Goal: Task Accomplishment & Management: Use online tool/utility

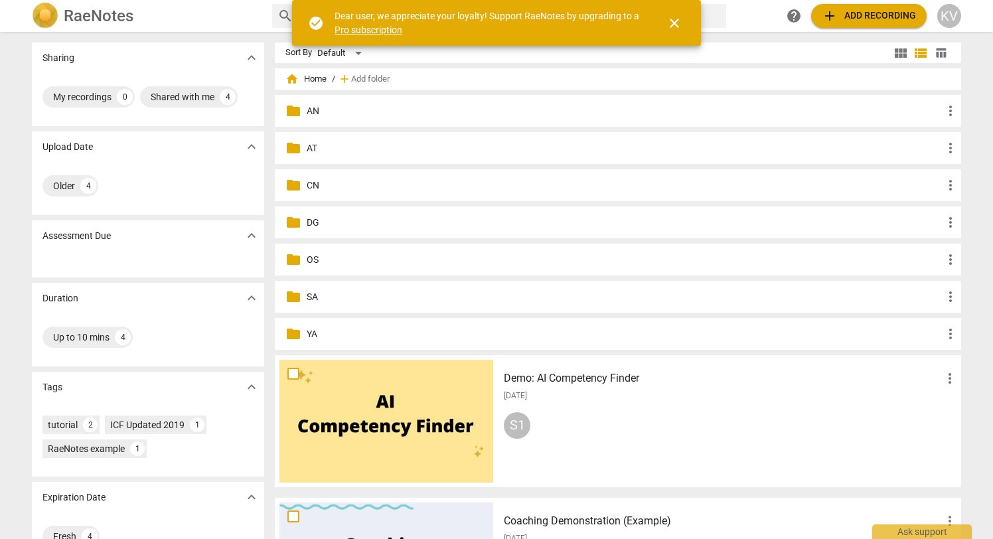
click at [312, 108] on p "AN" at bounding box center [625, 111] width 636 height 14
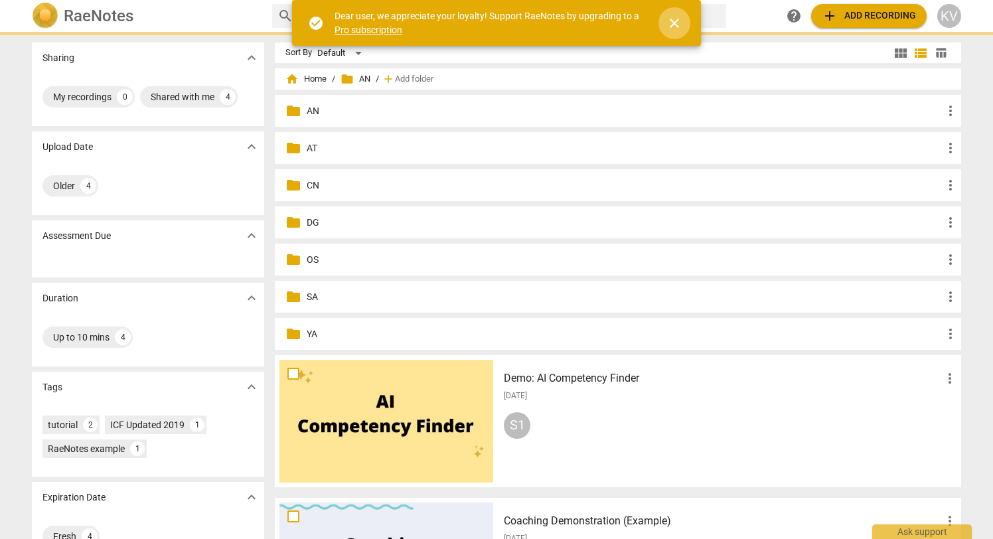
click at [675, 22] on span "close" at bounding box center [674, 23] width 16 height 16
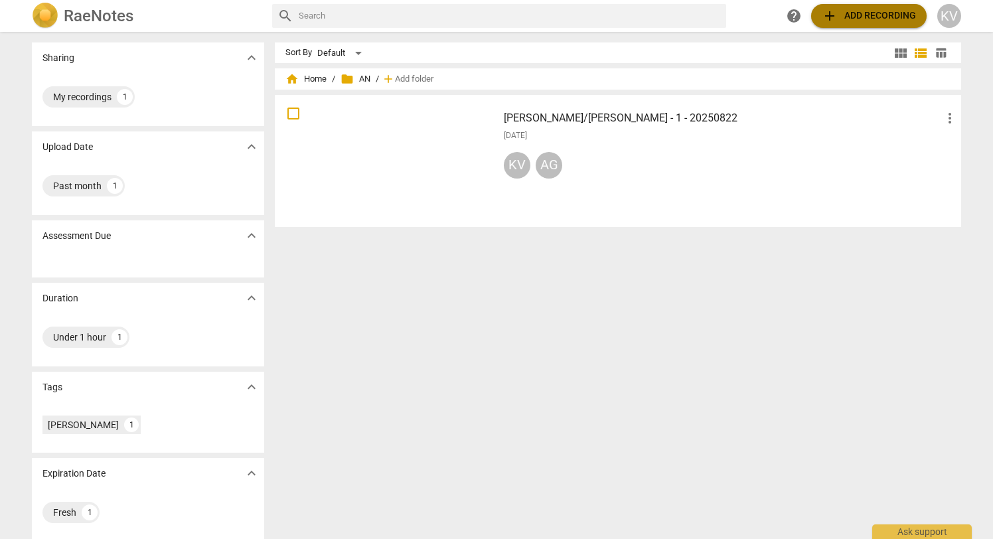
click at [846, 18] on span "add Add recording" at bounding box center [868, 16] width 94 height 16
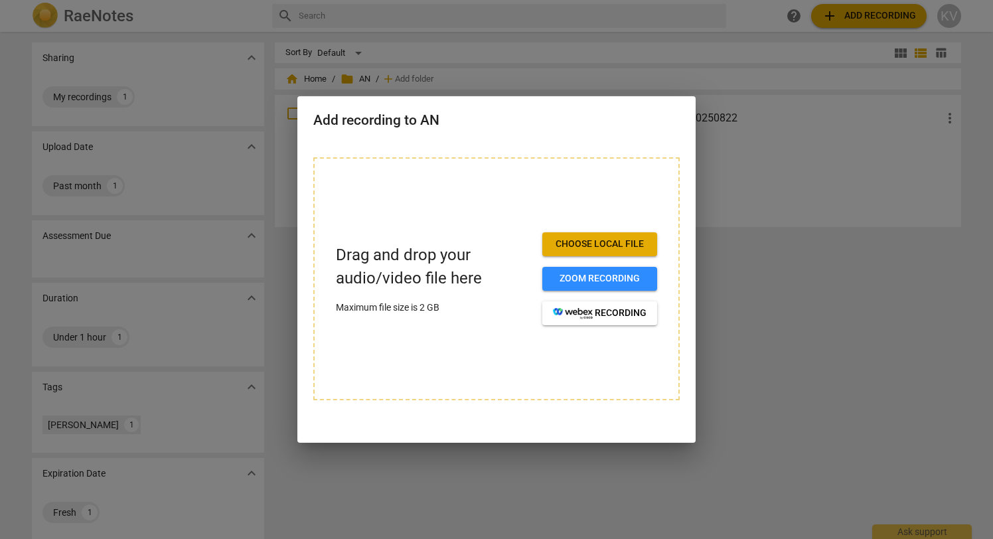
click at [614, 248] on span "Choose local file" at bounding box center [600, 244] width 94 height 13
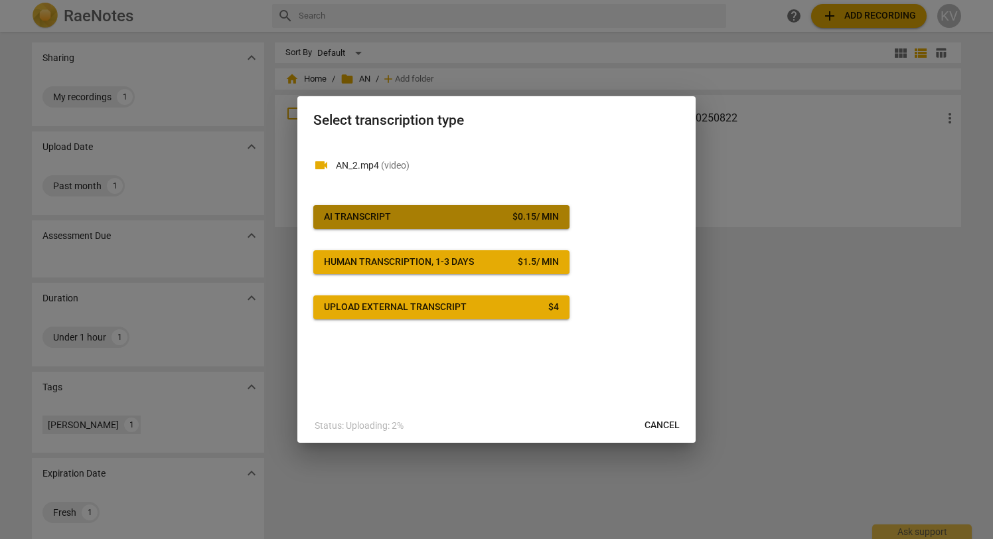
click at [482, 217] on span "AI Transcript $ 0.15 / min" at bounding box center [441, 216] width 235 height 13
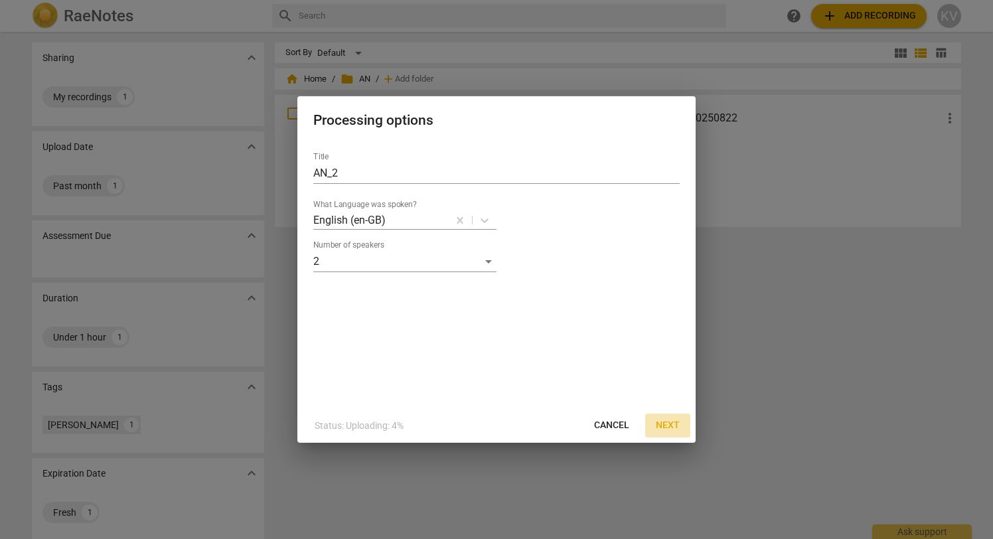
click at [663, 427] on span "Next" at bounding box center [668, 425] width 24 height 13
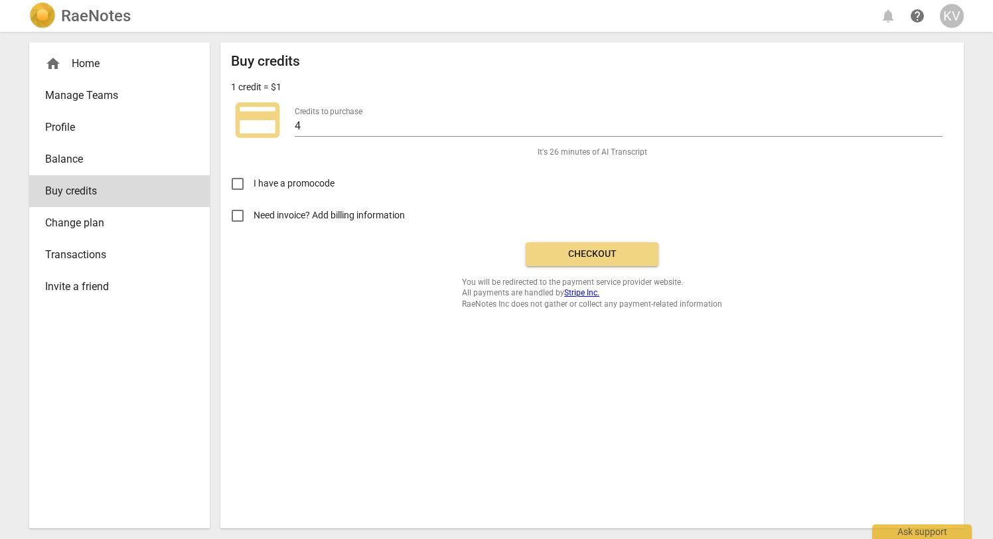
click at [605, 234] on div "Buy credits 1 credit = $1 credit_card Credits to purchase 4 It's 26 minutes of …" at bounding box center [592, 181] width 722 height 256
click at [605, 268] on div "Buy credits 1 credit = $1 credit_card Credits to purchase 4 It's 26 minutes of …" at bounding box center [592, 181] width 722 height 256
click at [605, 257] on span "Checkout" at bounding box center [591, 254] width 111 height 13
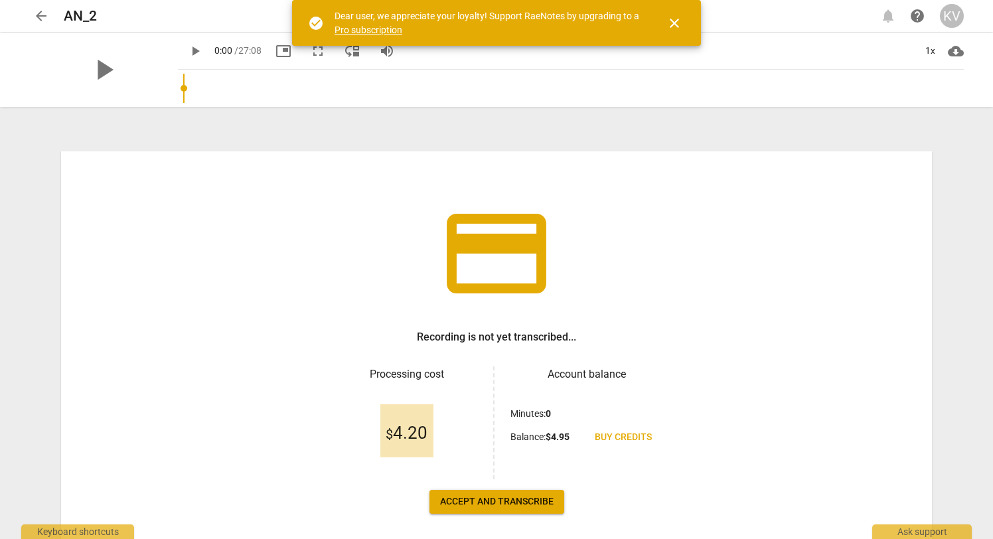
click at [522, 498] on span "Accept and transcribe" at bounding box center [496, 501] width 113 height 13
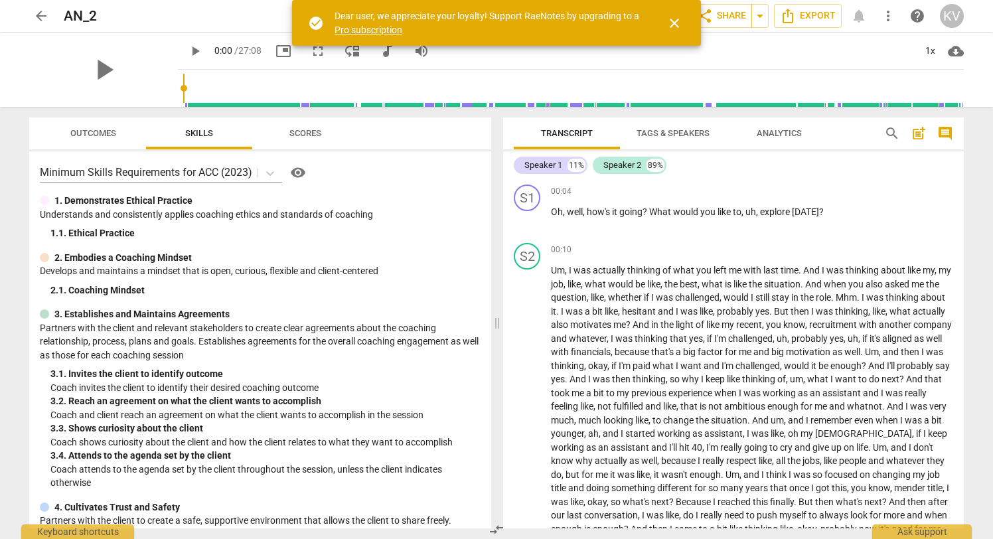
click at [671, 22] on span "close" at bounding box center [674, 23] width 16 height 16
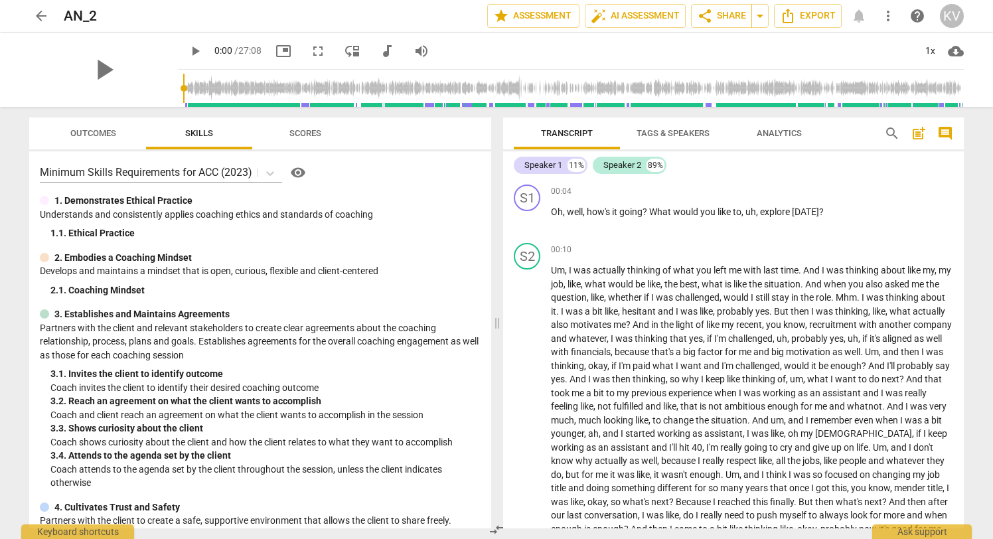
click at [682, 135] on span "Tags & Speakers" at bounding box center [672, 133] width 73 height 10
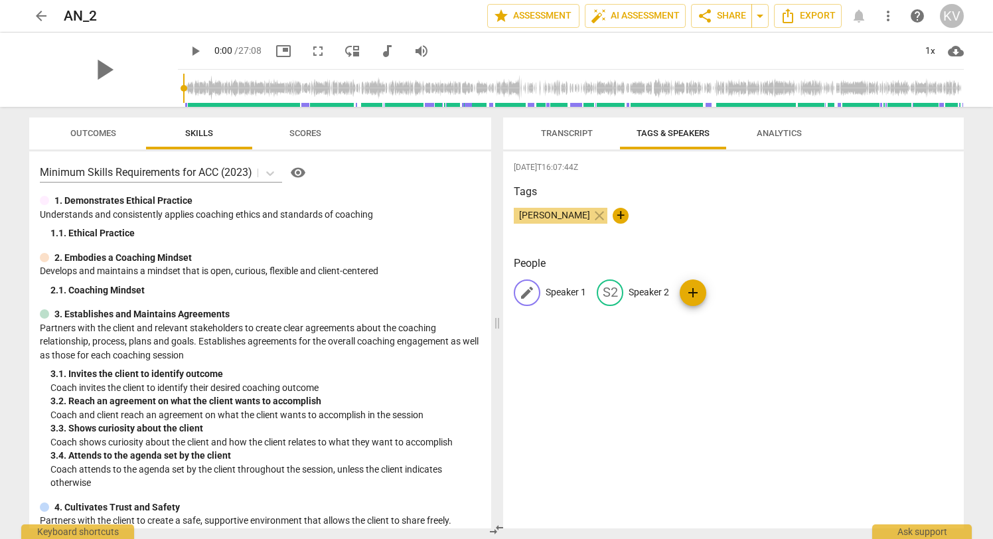
click at [562, 286] on p "Speaker 1" at bounding box center [565, 292] width 40 height 14
type input "Kent"
click at [725, 293] on p "Speaker 2" at bounding box center [735, 292] width 40 height 14
type input "[PERSON_NAME]"
click at [709, 388] on div "2025-09-02T16:07:44Z Tags Kent Valentine close + People KE Kent edit Agnieszka …" at bounding box center [733, 339] width 461 height 377
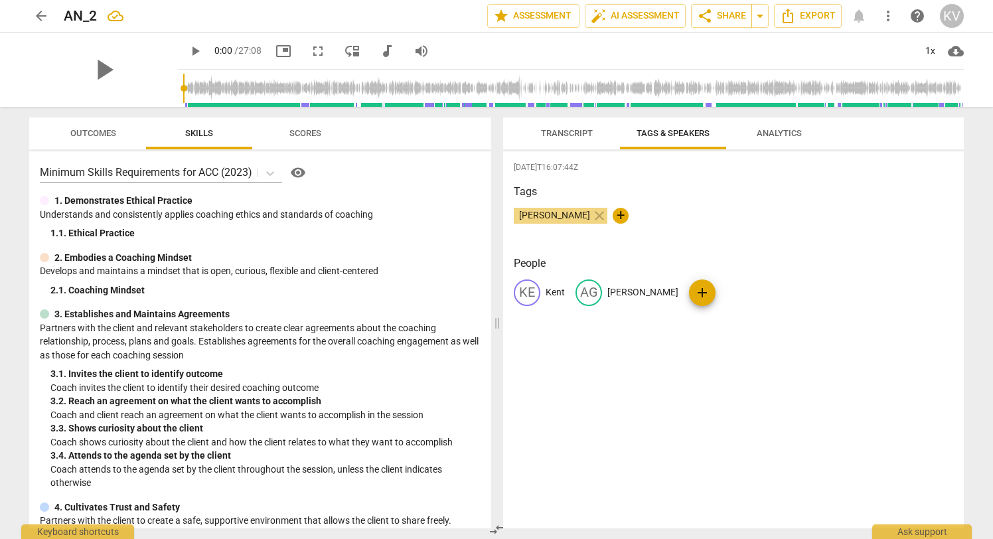
click at [761, 260] on h3 "People" at bounding box center [733, 263] width 439 height 16
click at [620, 23] on span "auto_fix_high AI Assessment" at bounding box center [635, 16] width 89 height 16
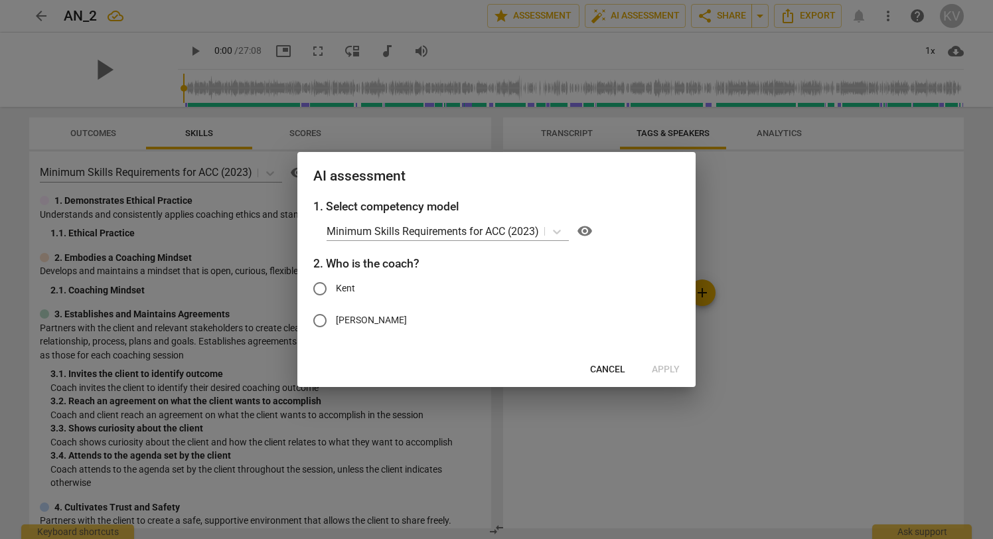
click at [327, 293] on input "Kent" at bounding box center [320, 289] width 32 height 32
radio input "true"
click at [557, 234] on icon at bounding box center [556, 231] width 13 height 13
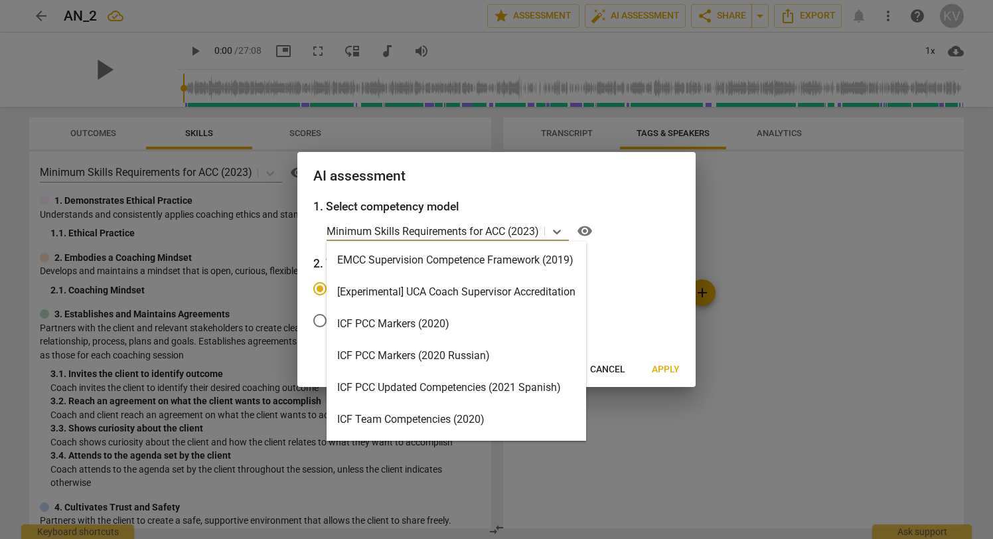
click at [492, 330] on div "ICF PCC Markers (2020)" at bounding box center [455, 324] width 259 height 32
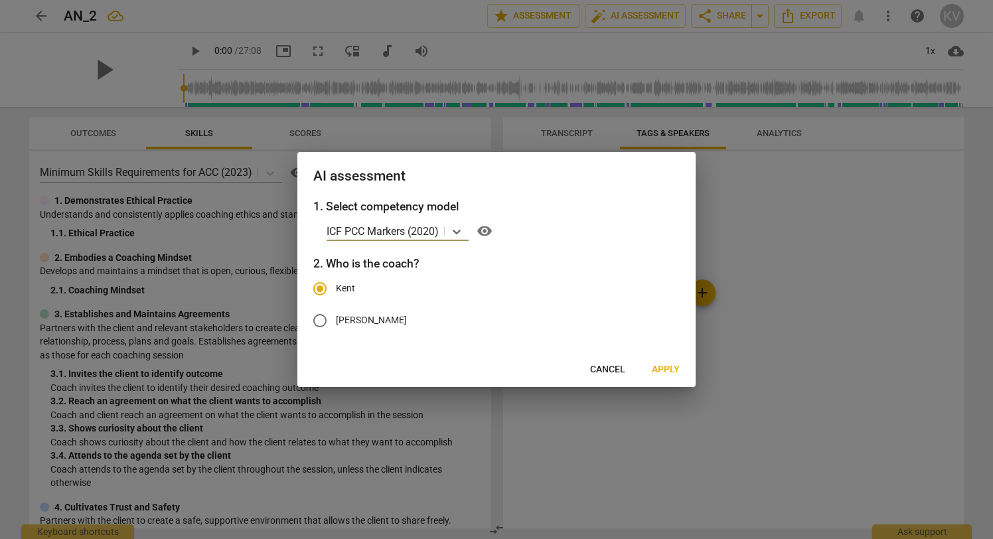
click at [660, 369] on span "Apply" at bounding box center [666, 369] width 28 height 13
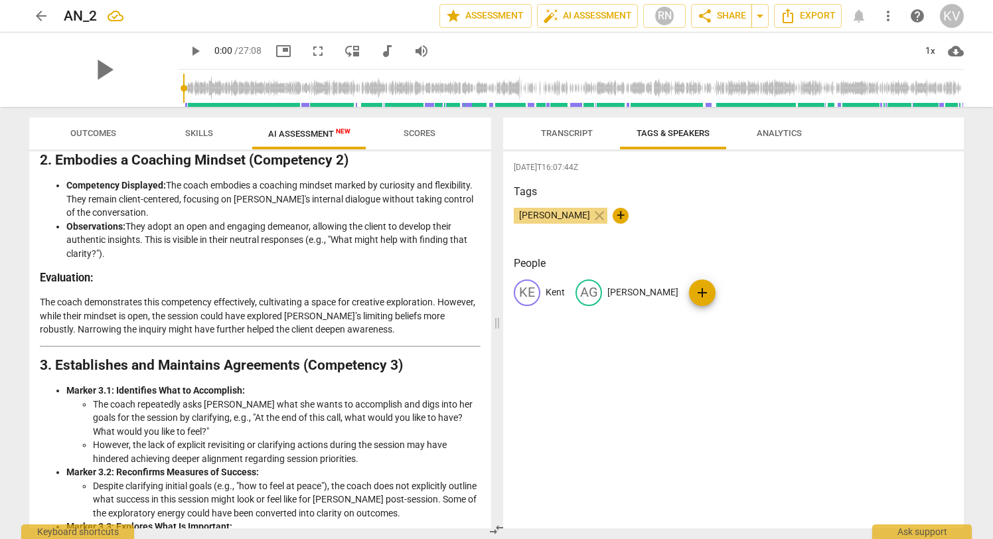
scroll to position [183, 0]
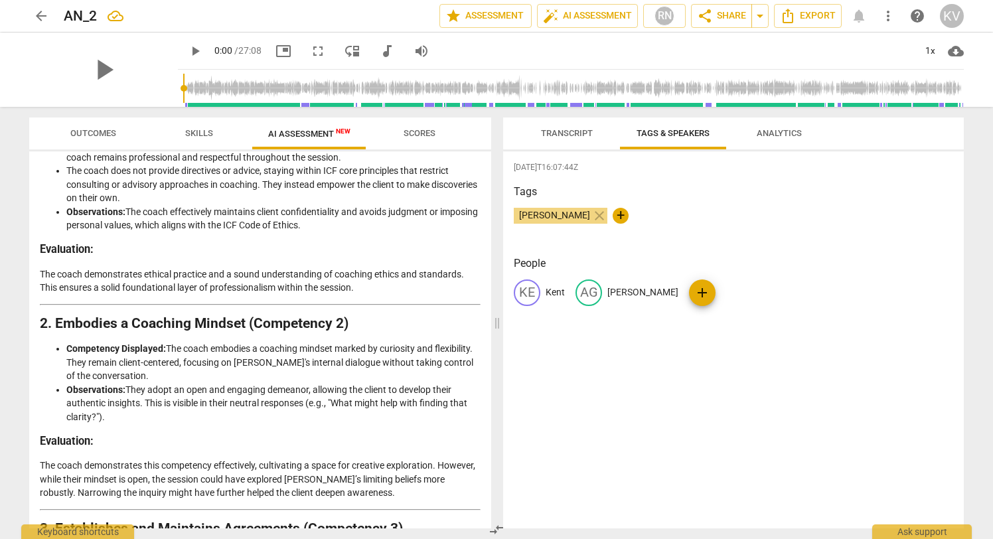
click at [95, 128] on span "Outcomes" at bounding box center [93, 133] width 46 height 10
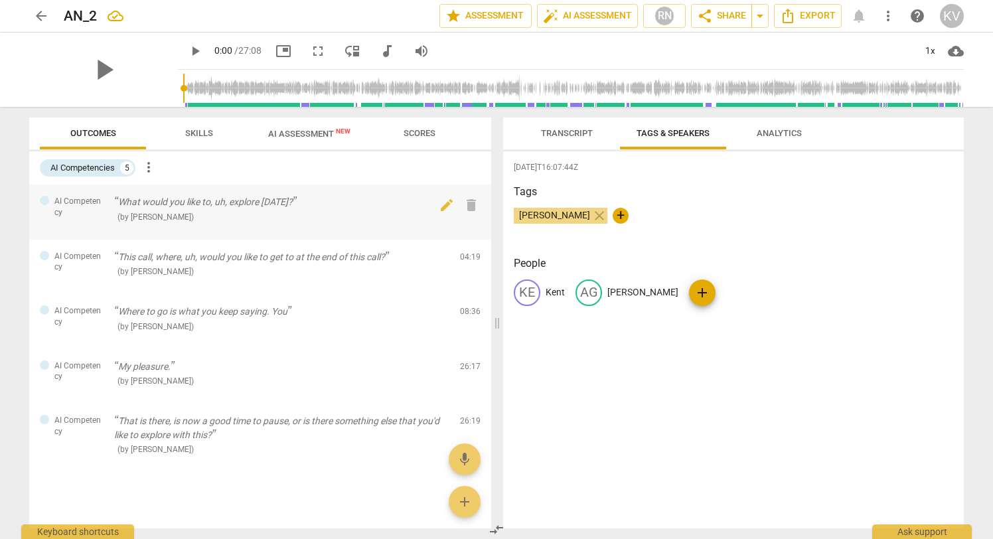
scroll to position [0, 0]
click at [556, 132] on span "Transcript" at bounding box center [567, 133] width 52 height 10
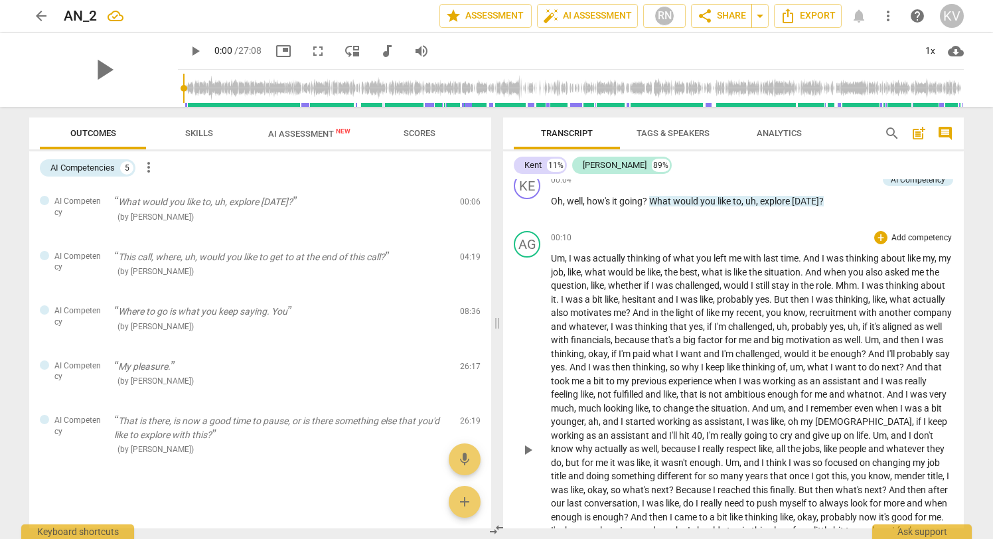
scroll to position [15, 0]
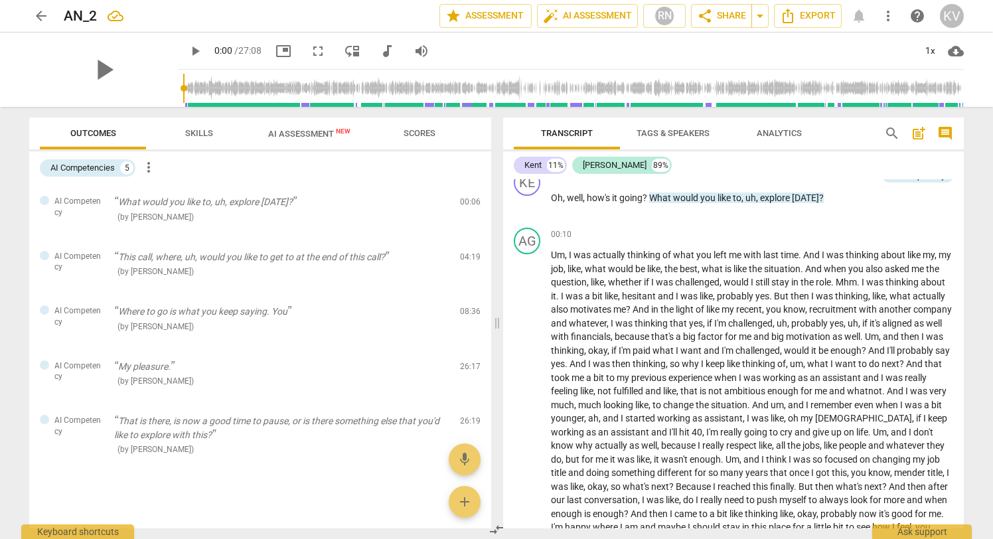
click at [772, 135] on span "Analytics" at bounding box center [778, 133] width 45 height 10
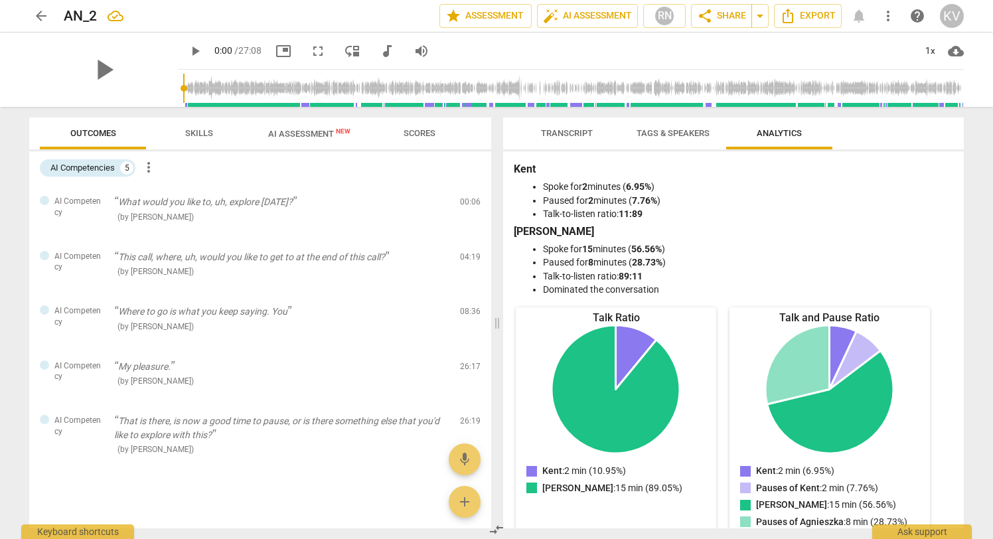
scroll to position [0, 0]
click at [658, 129] on span "Tags & Speakers" at bounding box center [672, 133] width 73 height 10
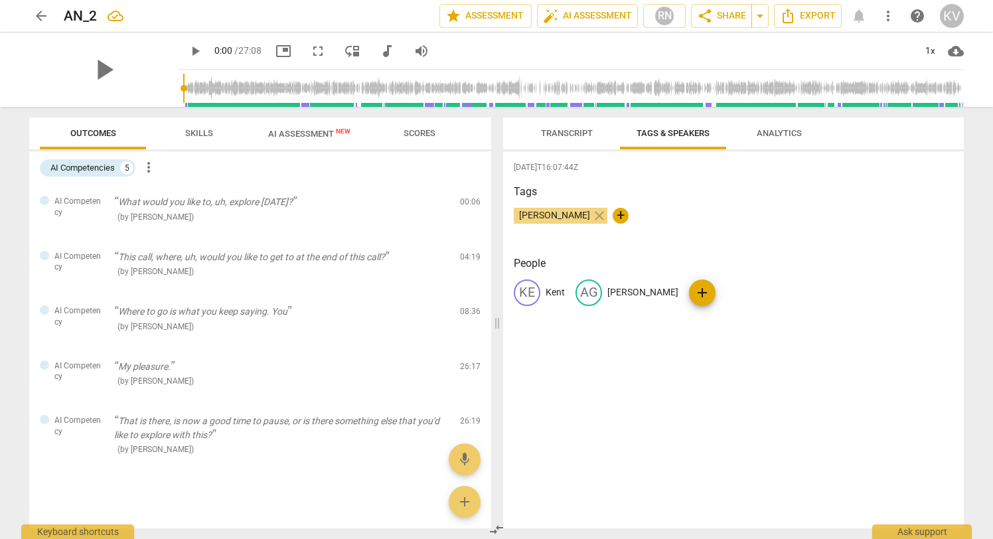
click at [573, 132] on span "Transcript" at bounding box center [567, 133] width 52 height 10
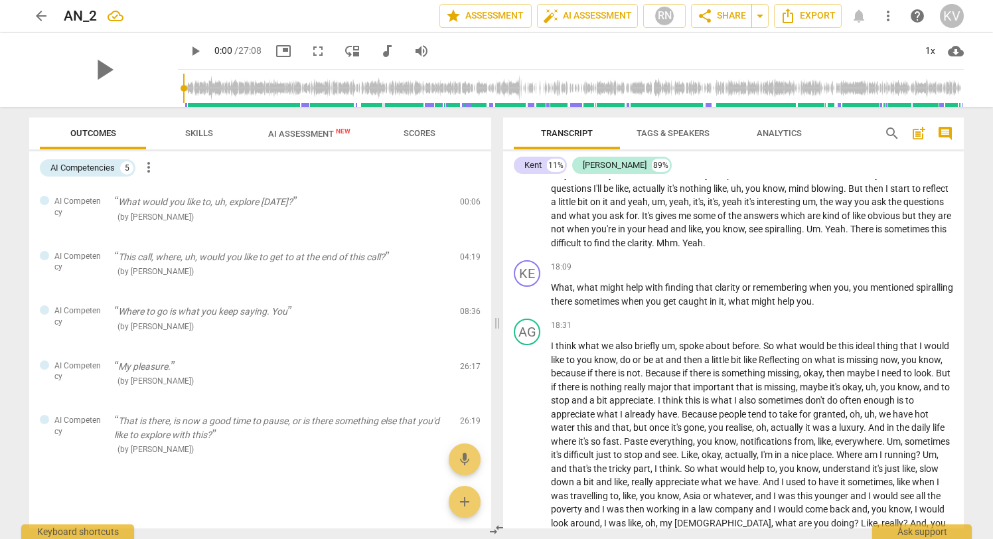
scroll to position [2768, 0]
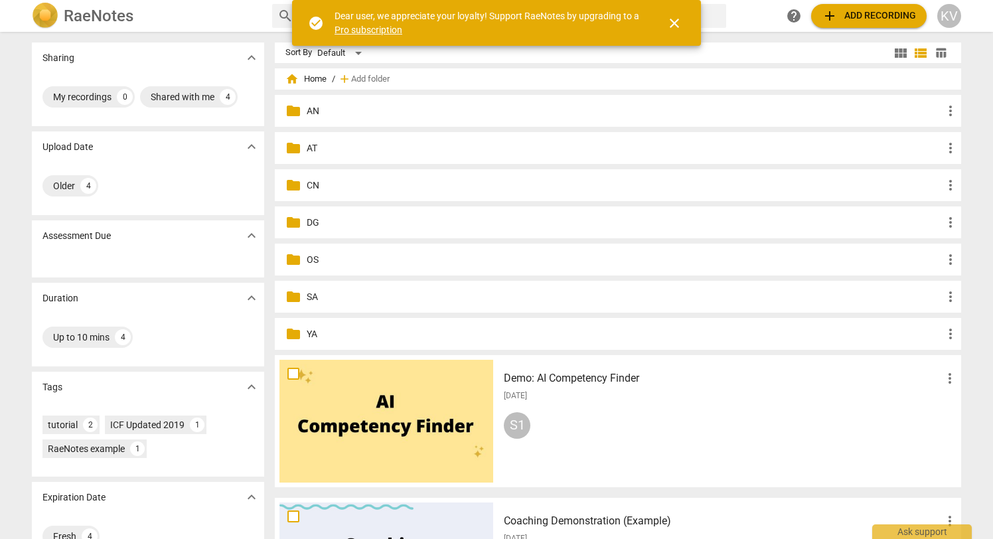
click at [312, 113] on p "AN" at bounding box center [625, 111] width 636 height 14
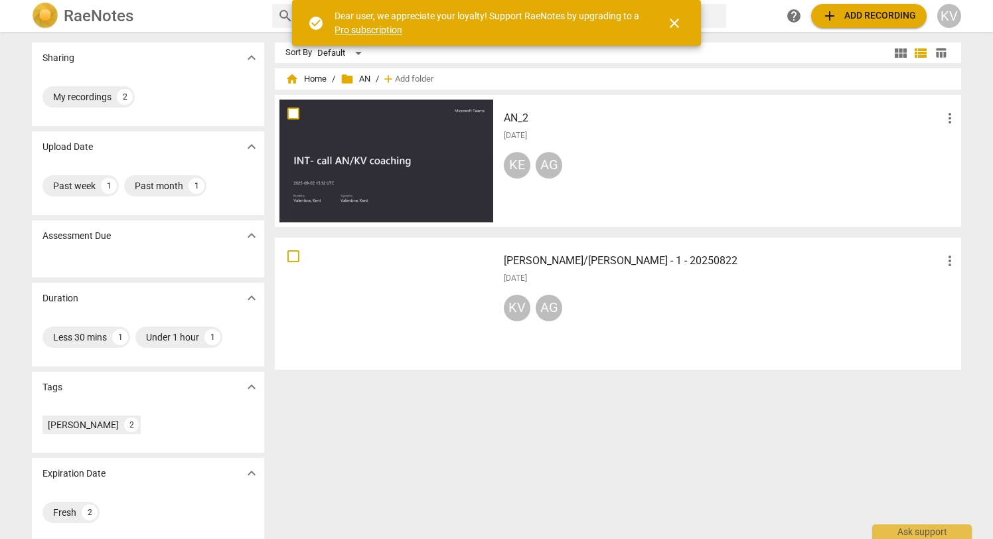
click at [435, 135] on div at bounding box center [386, 161] width 214 height 123
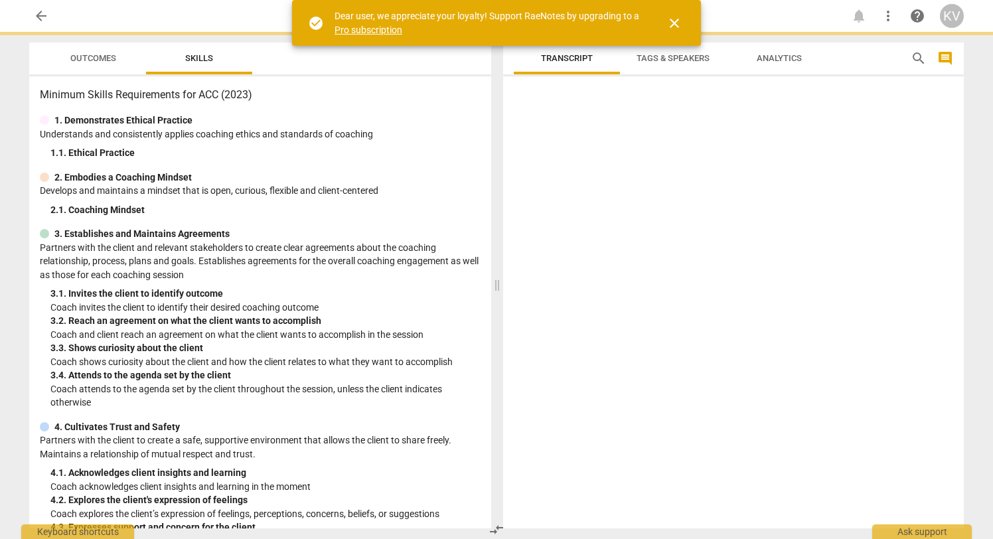
click at [435, 135] on p "Understands and consistently applies coaching ethics and standards of coaching" at bounding box center [260, 134] width 441 height 14
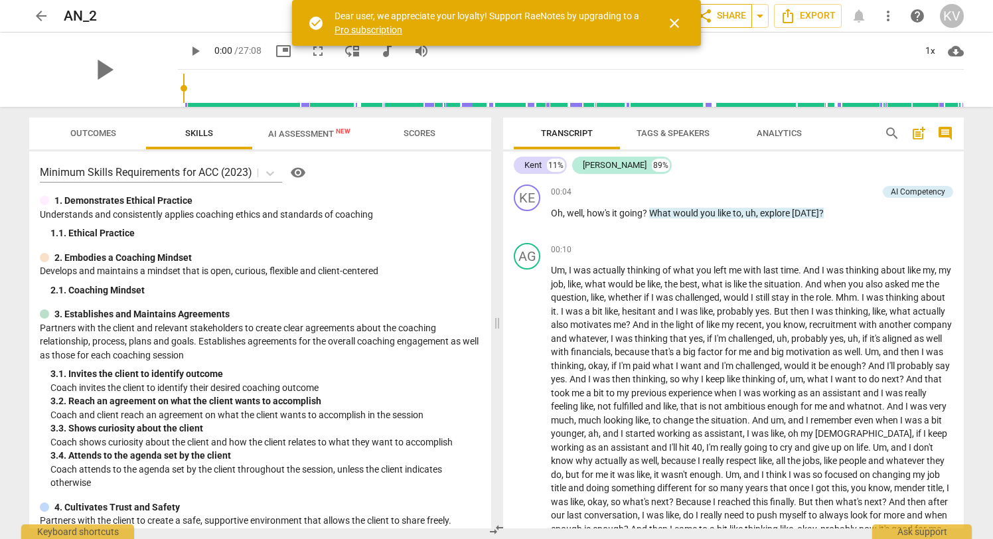
click at [737, 17] on span "share Share" at bounding box center [721, 16] width 49 height 16
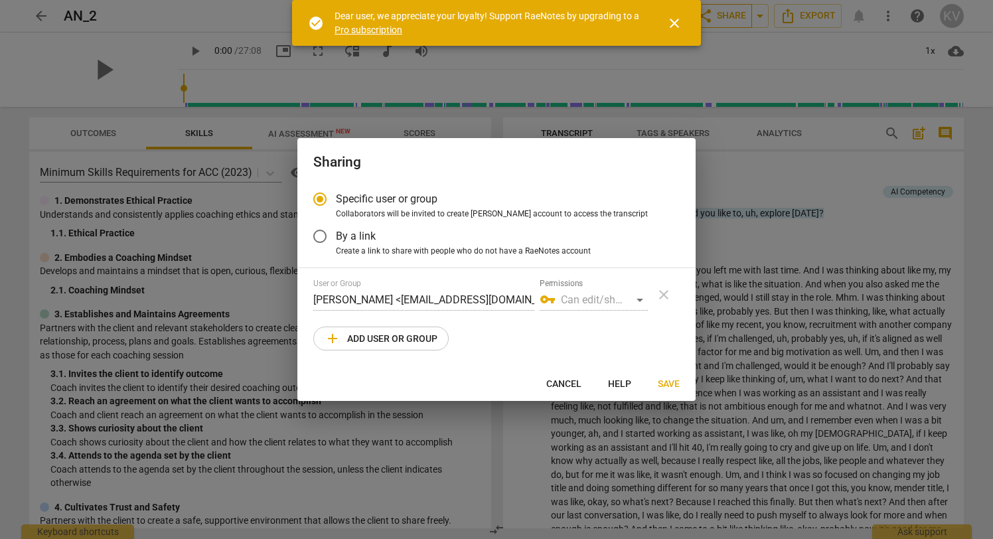
radio input "false"
click at [336, 235] on span "By a link" at bounding box center [356, 235] width 40 height 15
click at [336, 235] on input "By a link" at bounding box center [320, 236] width 32 height 32
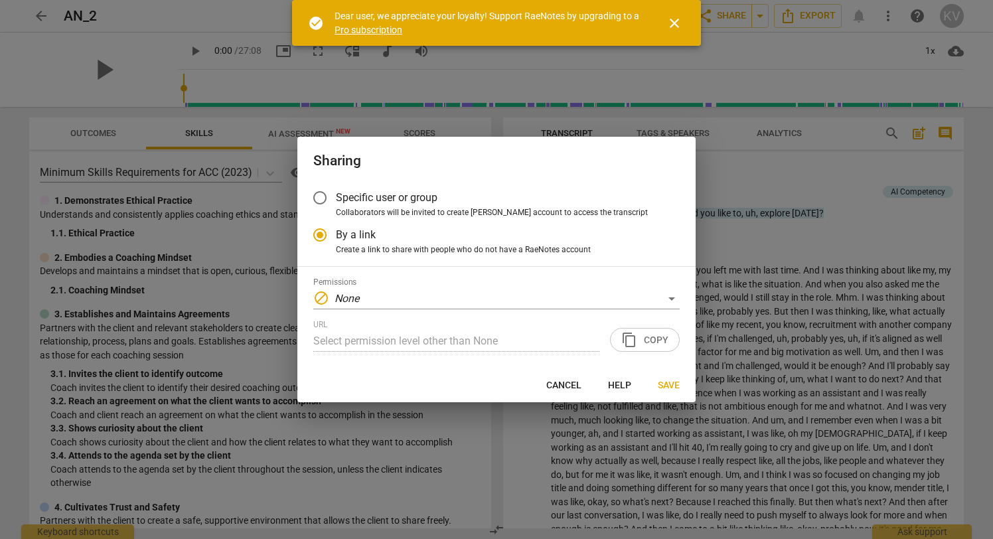
click at [626, 340] on div "URL Select permission level other than None content_copy Copy" at bounding box center [496, 336] width 366 height 32
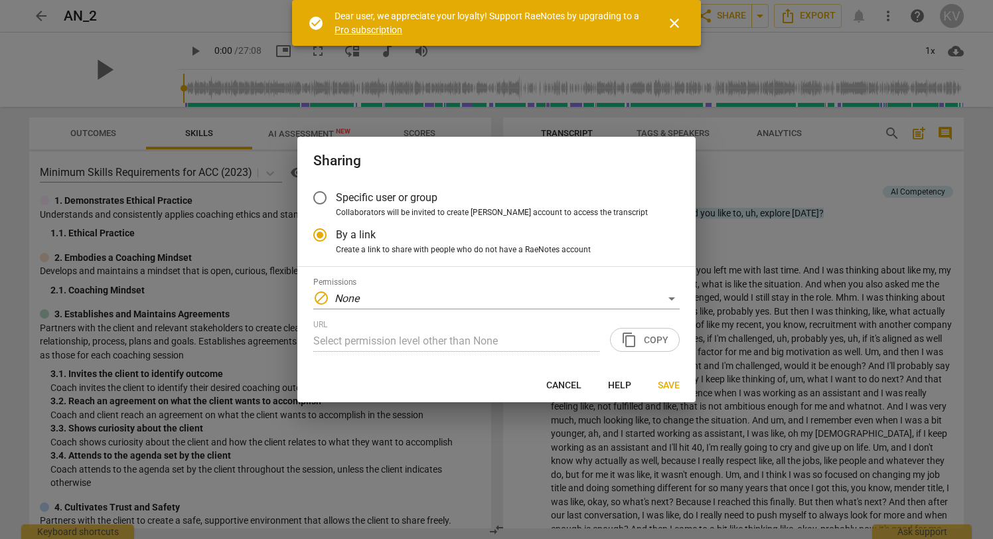
click at [618, 310] on div "Permissions block None URL Select permission level other than None content_copy…" at bounding box center [496, 314] width 366 height 74
click at [618, 298] on div "block None" at bounding box center [496, 298] width 366 height 21
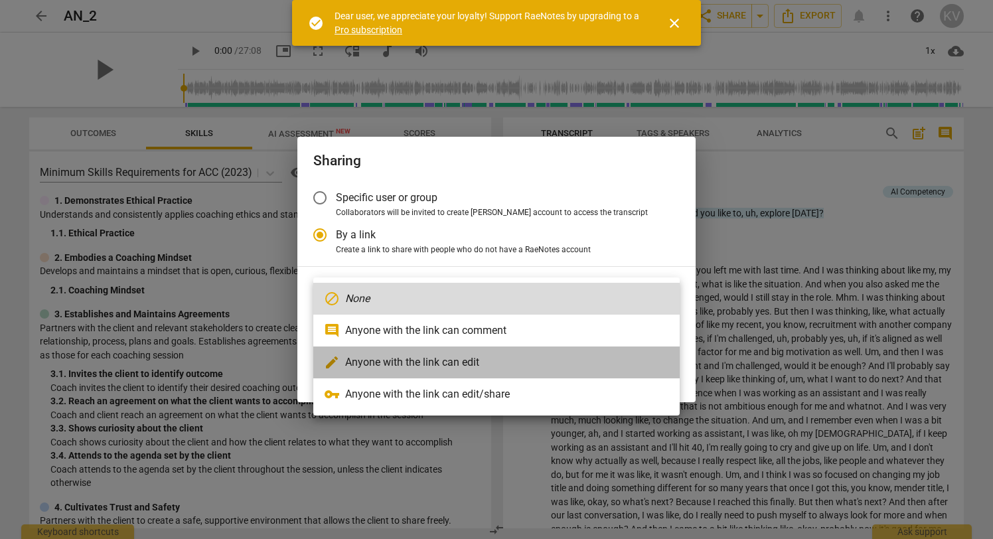
click at [626, 352] on li "edit Anyone with the link can edit" at bounding box center [496, 362] width 366 height 32
radio input "false"
type input "https://app.raenotes.com/meeting/f774839e70c441c9b51f93bbb7994ad0"
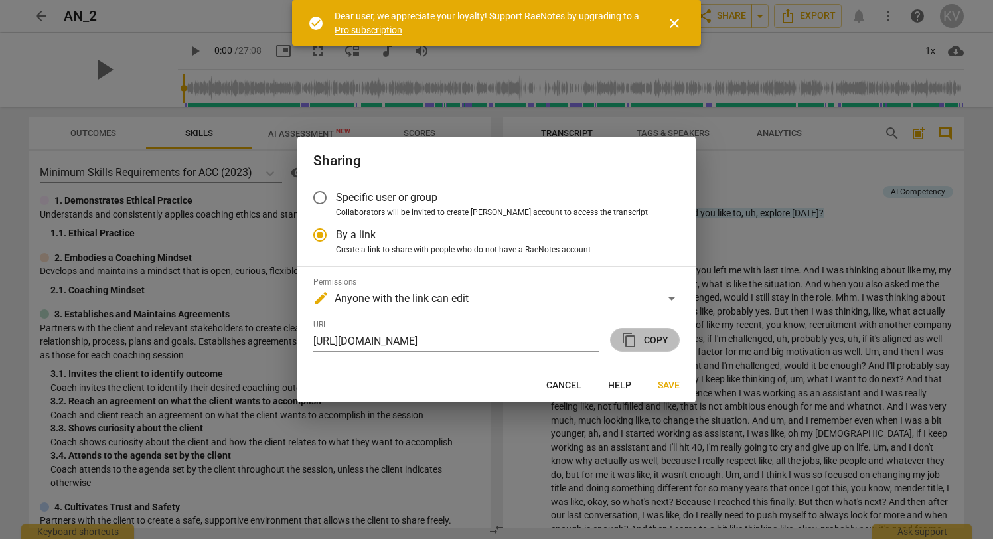
click at [636, 342] on span "content_copy" at bounding box center [629, 340] width 16 height 16
click at [669, 385] on span "Save" at bounding box center [669, 385] width 22 height 13
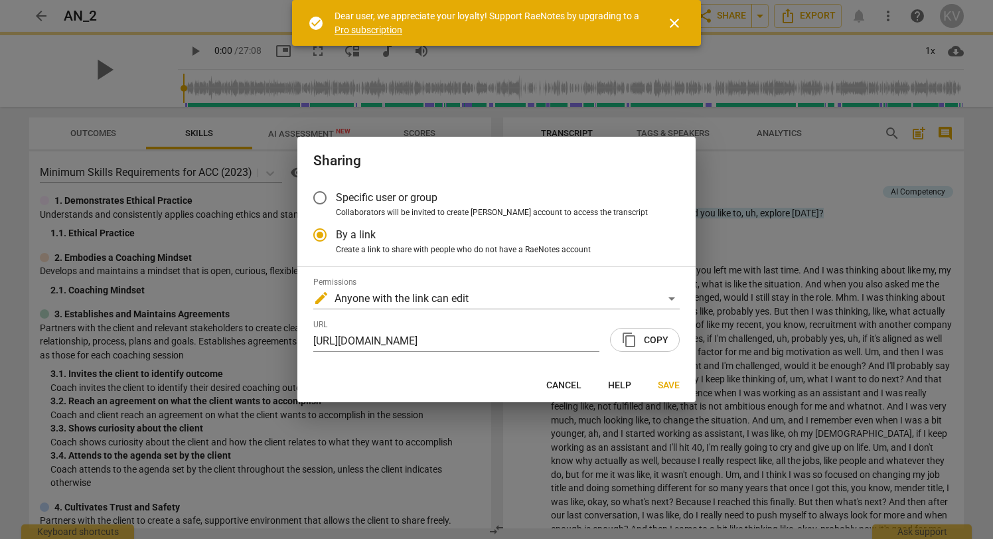
radio input "false"
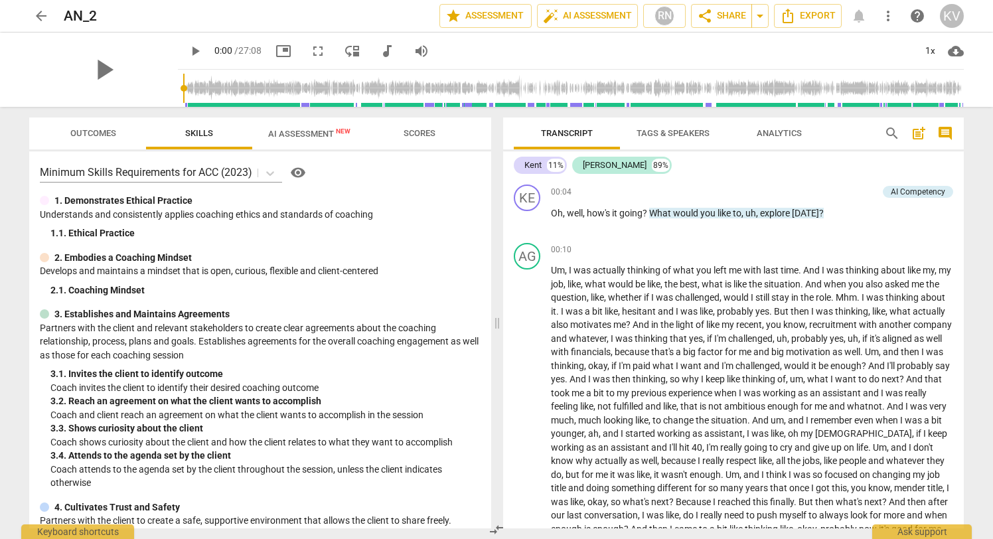
click at [305, 124] on span "AI Assessment New" at bounding box center [309, 133] width 114 height 20
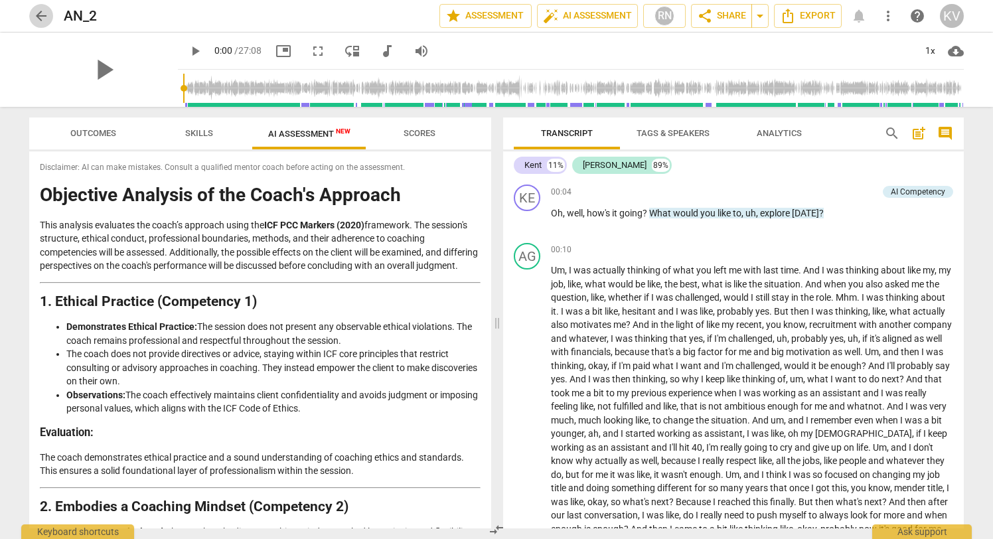
click at [36, 15] on span "arrow_back" at bounding box center [41, 16] width 16 height 16
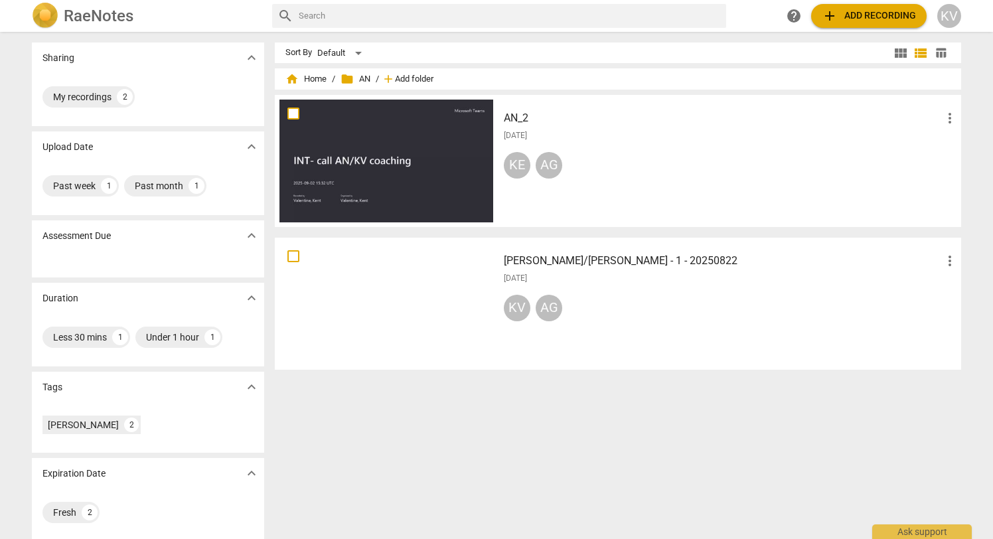
click at [401, 78] on span "Add folder" at bounding box center [414, 79] width 38 height 10
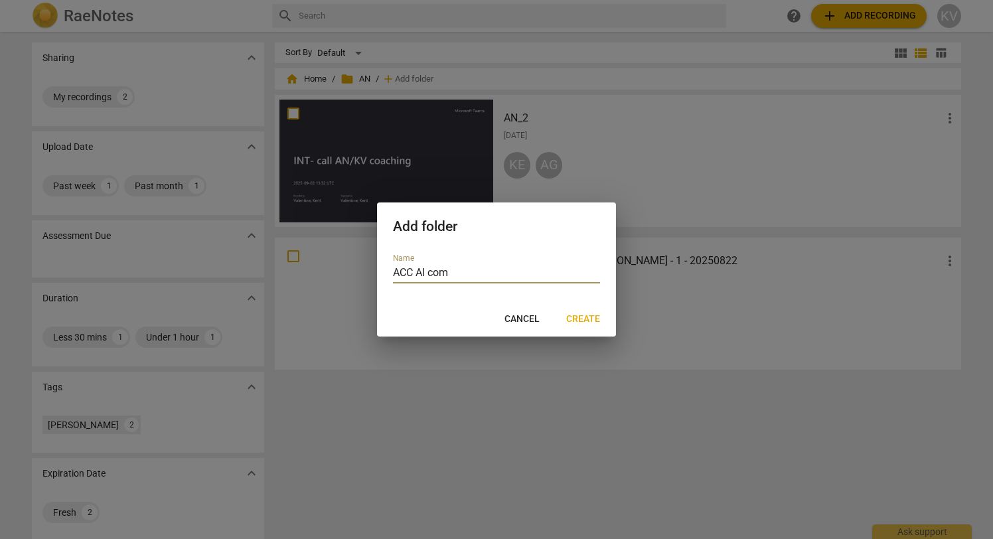
type input "ACC AI comp"
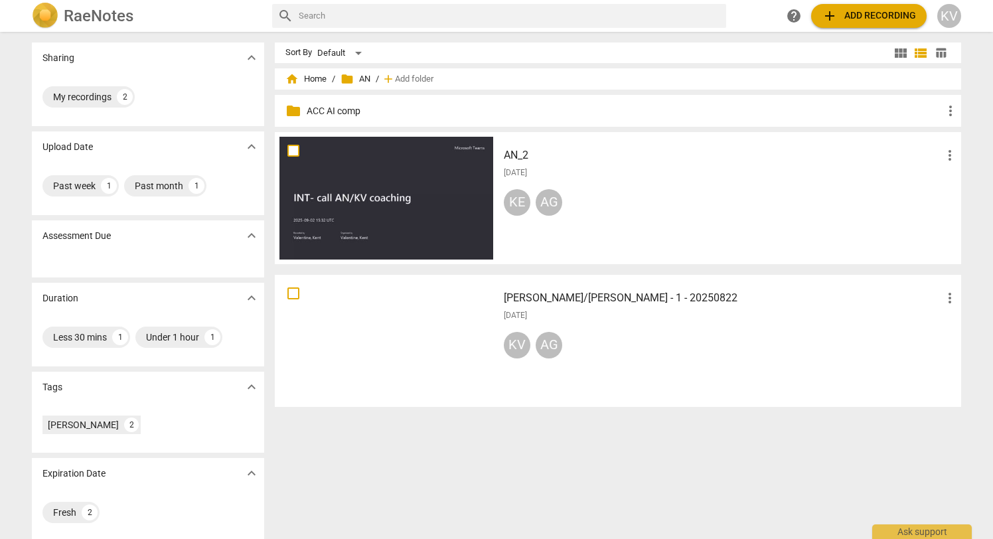
click at [318, 106] on p "ACC AI comp" at bounding box center [625, 111] width 636 height 14
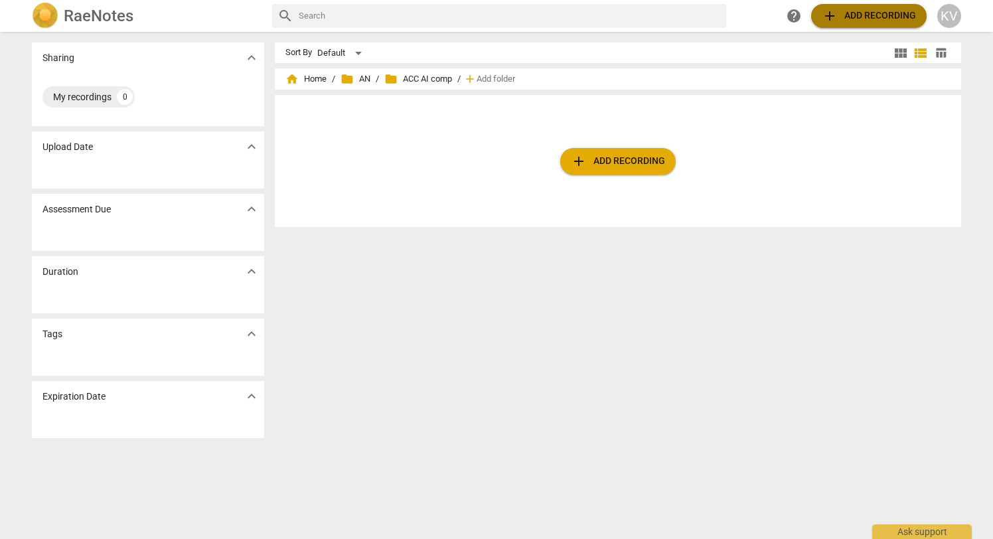
click at [835, 11] on span "add" at bounding box center [829, 16] width 16 height 16
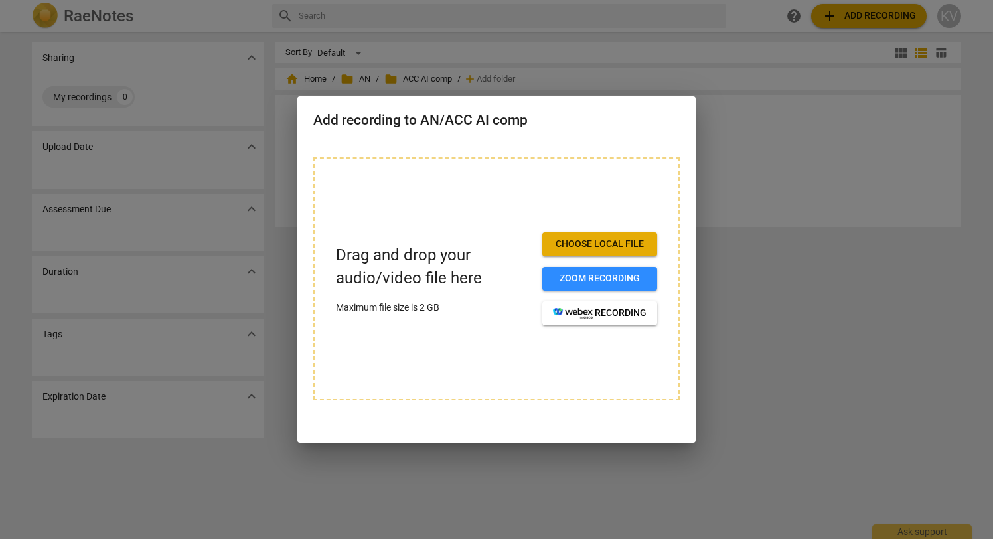
click at [564, 244] on span "Choose local file" at bounding box center [600, 244] width 94 height 13
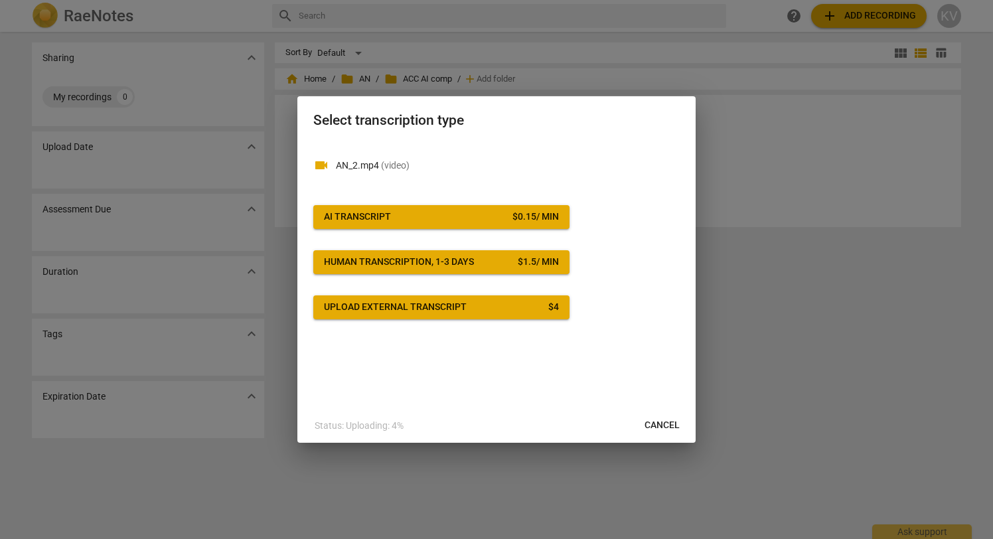
click at [488, 218] on span "AI Transcript $ 0.15 / min" at bounding box center [441, 216] width 235 height 13
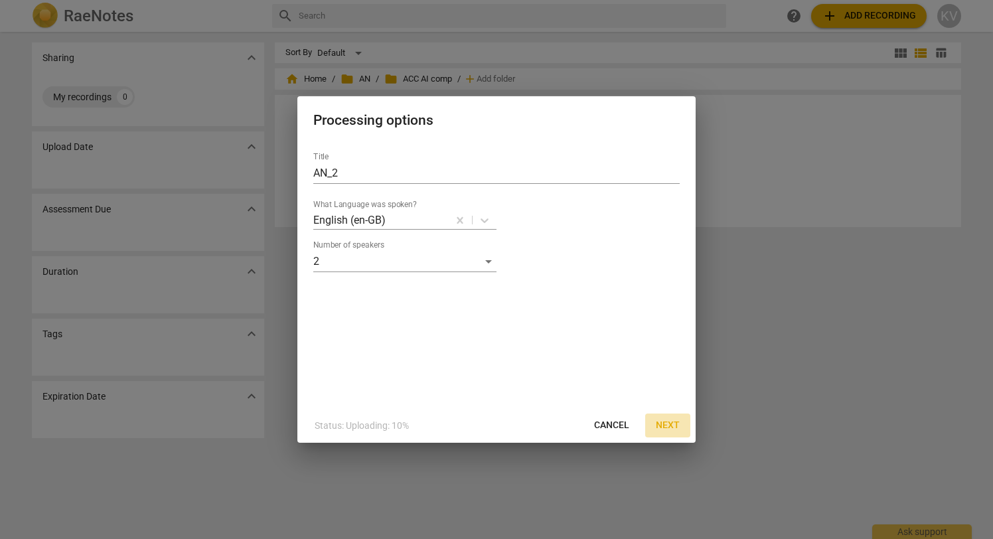
click at [668, 425] on span "Next" at bounding box center [668, 425] width 24 height 13
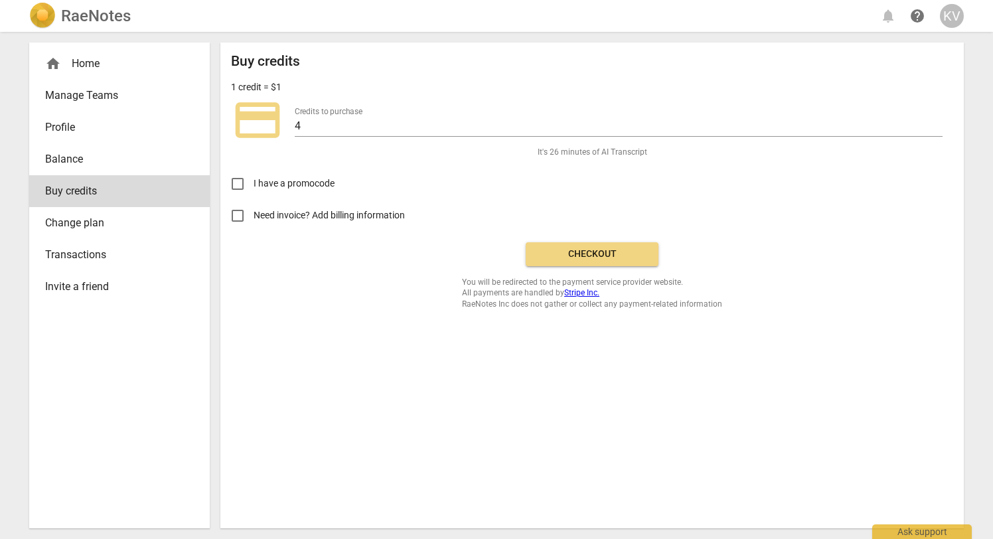
click at [603, 261] on button "Checkout" at bounding box center [592, 254] width 133 height 24
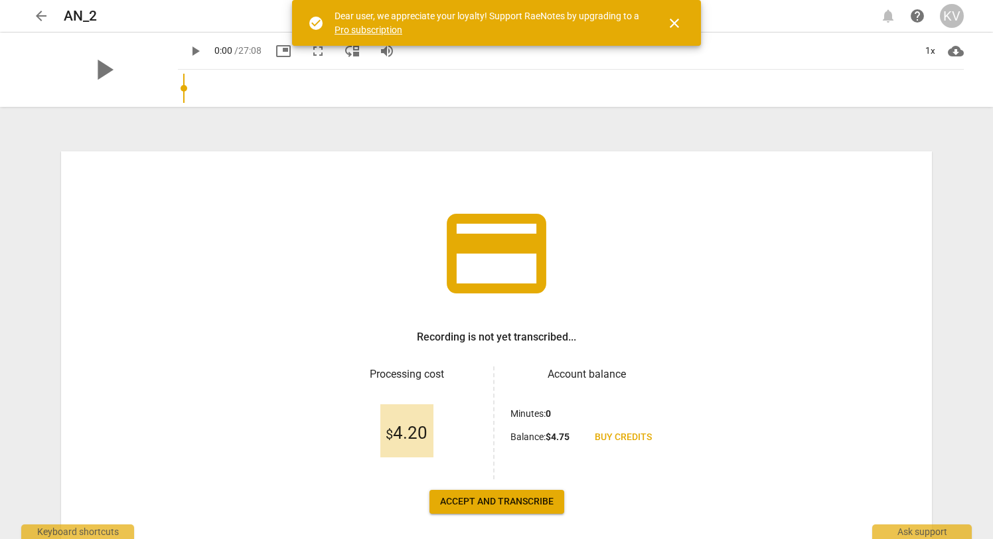
click at [506, 502] on span "Accept and transcribe" at bounding box center [496, 501] width 113 height 13
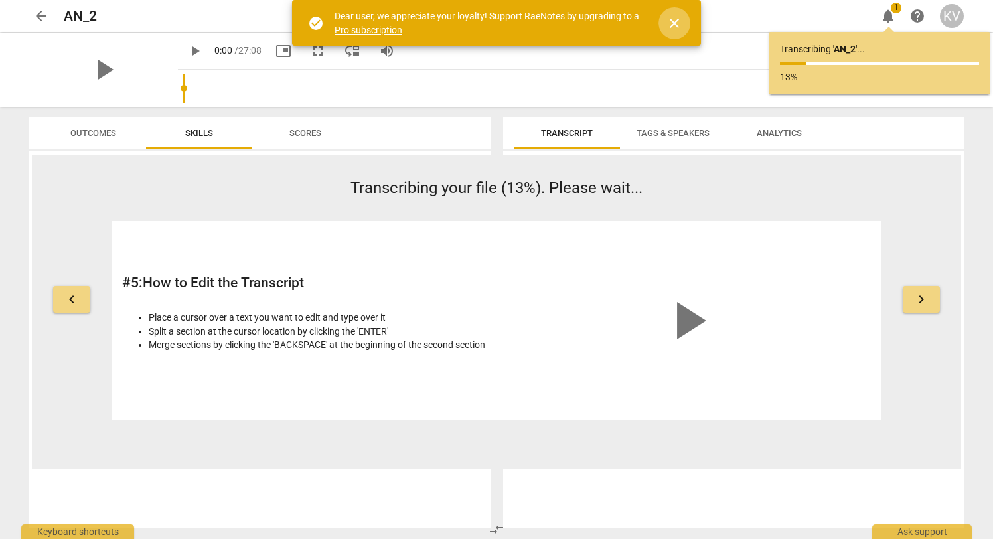
click at [678, 21] on span "close" at bounding box center [674, 23] width 16 height 16
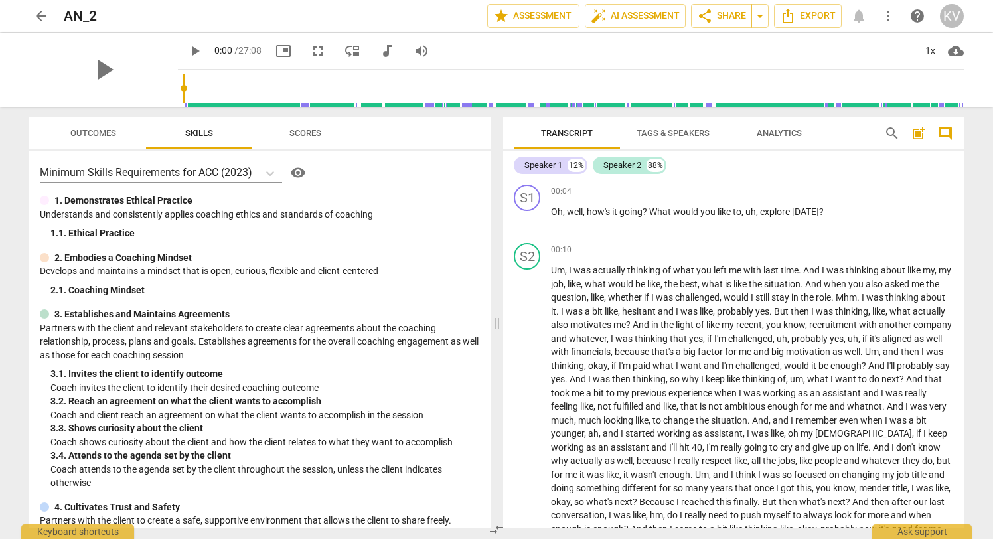
click at [671, 131] on span "Tags & Speakers" at bounding box center [672, 133] width 73 height 10
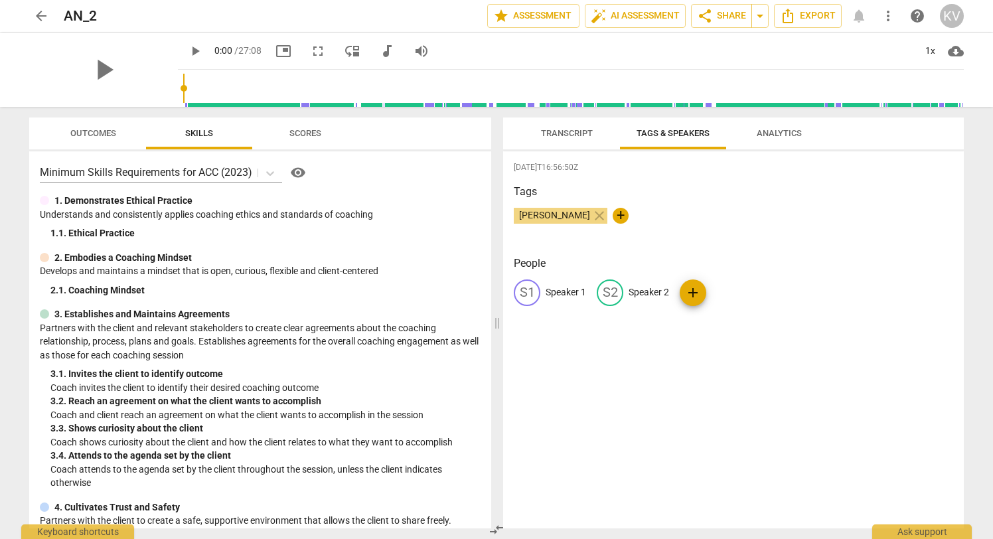
click at [562, 288] on p "Speaker 1" at bounding box center [565, 292] width 40 height 14
type input "Kent"
click at [719, 291] on p "Speaker 2" at bounding box center [735, 292] width 40 height 14
type input "[PERSON_NAME]"
click at [710, 429] on div "[DATE]T16:56:50Z Tags [PERSON_NAME] close + People [PERSON_NAME] AG [PERSON_NAM…" at bounding box center [733, 339] width 461 height 377
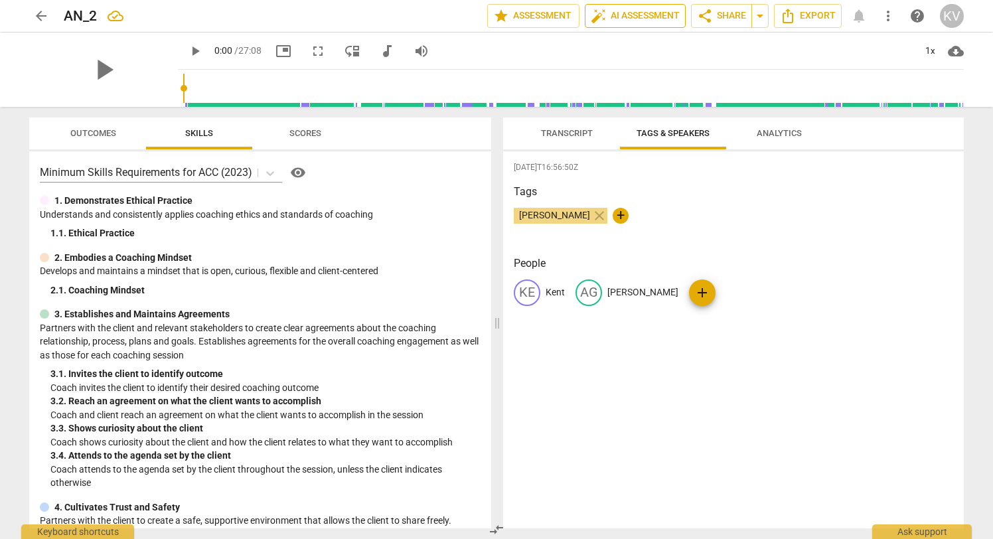
click at [648, 16] on span "auto_fix_high AI Assessment" at bounding box center [635, 16] width 89 height 16
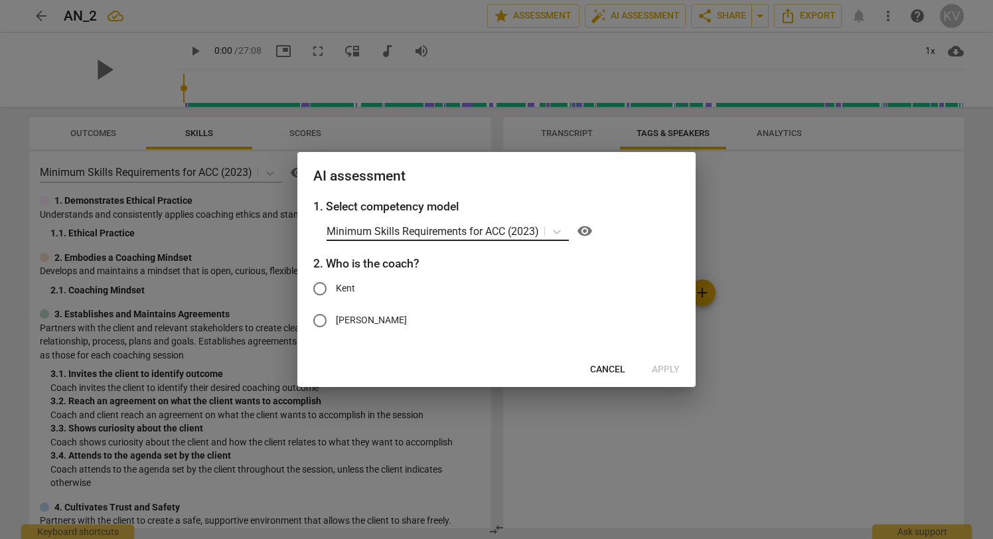
click at [441, 232] on p "Minimum Skills Requirements for ACC (2023)" at bounding box center [432, 231] width 212 height 15
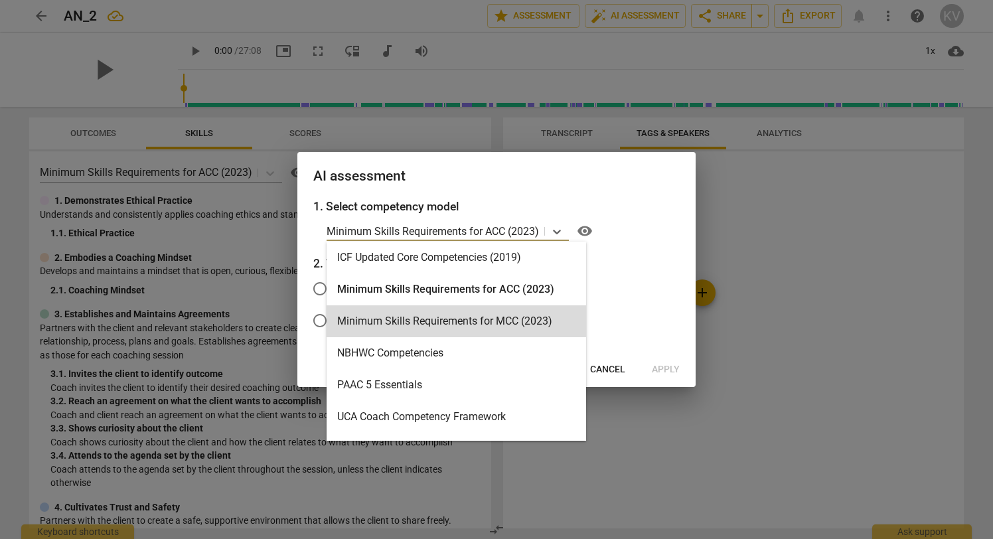
scroll to position [236, 0]
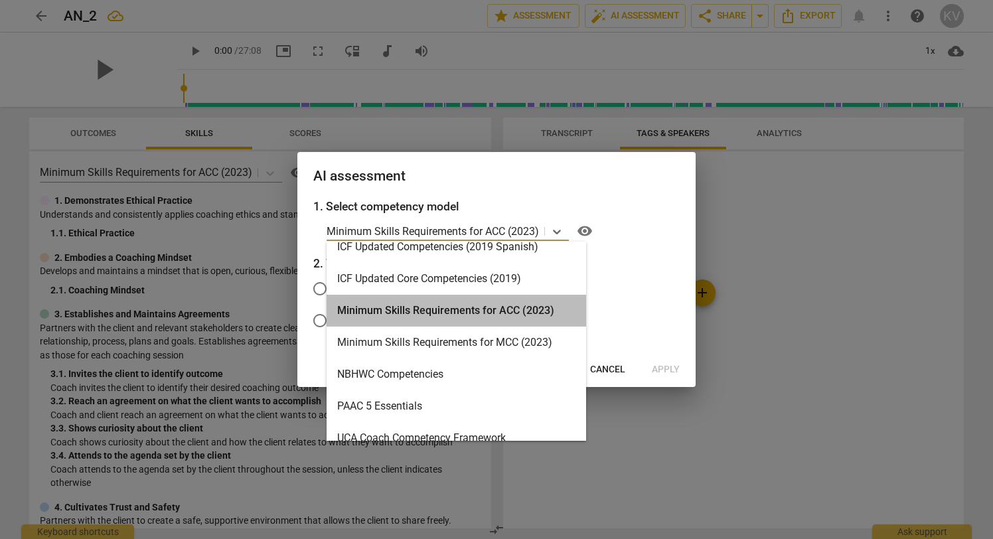
click at [498, 305] on div "Minimum Skills Requirements for ACC (2023)" at bounding box center [455, 311] width 259 height 32
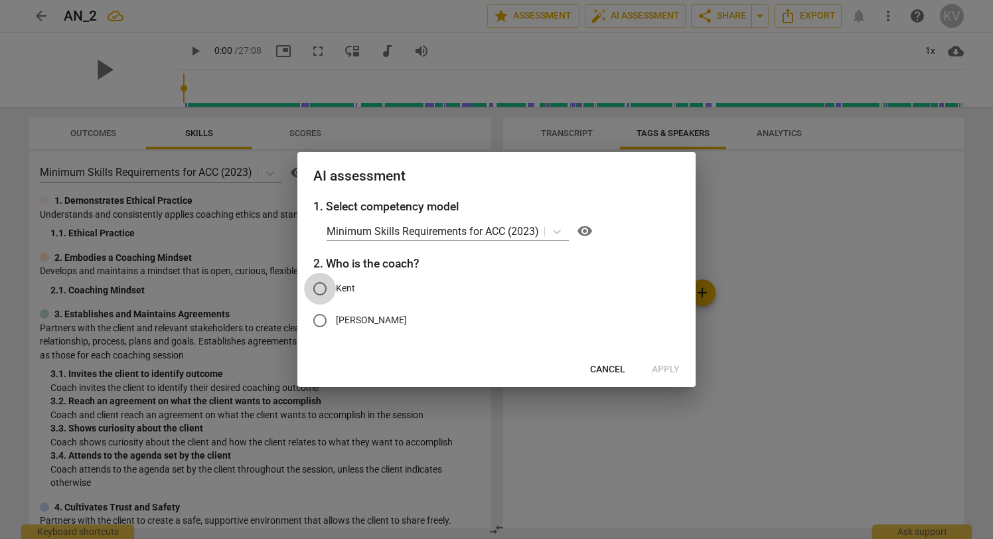
click at [321, 289] on input "Kent" at bounding box center [320, 289] width 32 height 32
radio input "true"
click at [658, 371] on span "Apply" at bounding box center [666, 369] width 28 height 13
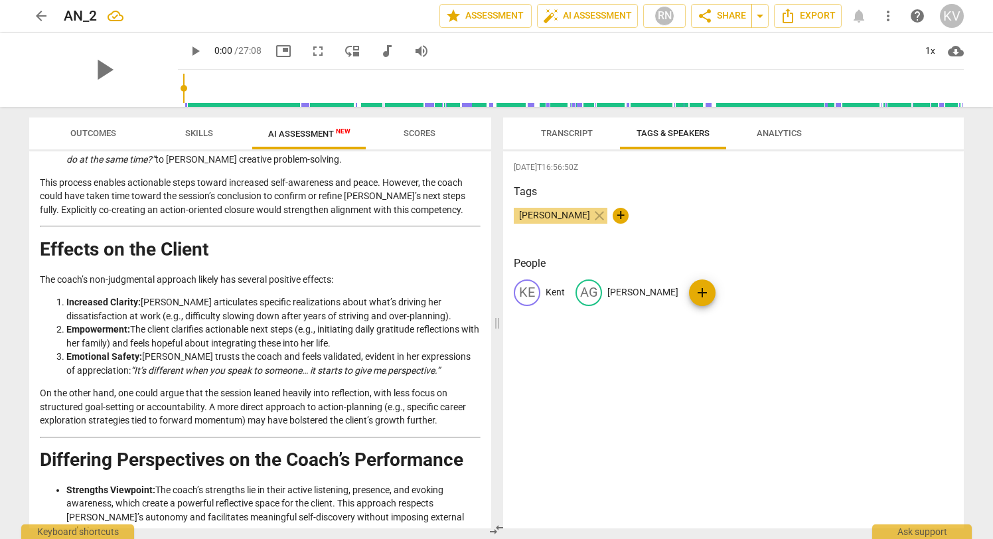
scroll to position [1514, 0]
